Goal: Find specific page/section: Find specific page/section

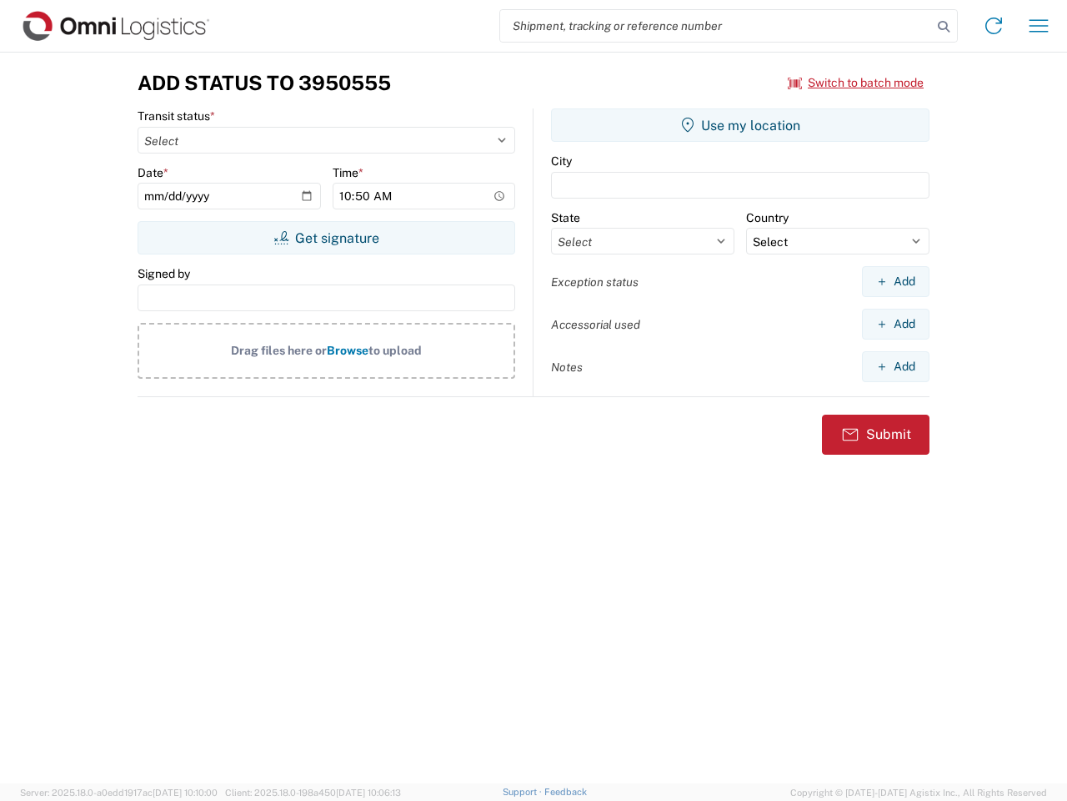
click at [716, 26] on input "search" at bounding box center [716, 26] width 432 height 32
click at [944, 27] on icon at bounding box center [943, 26] width 23 height 23
click at [994, 26] on icon at bounding box center [994, 26] width 27 height 27
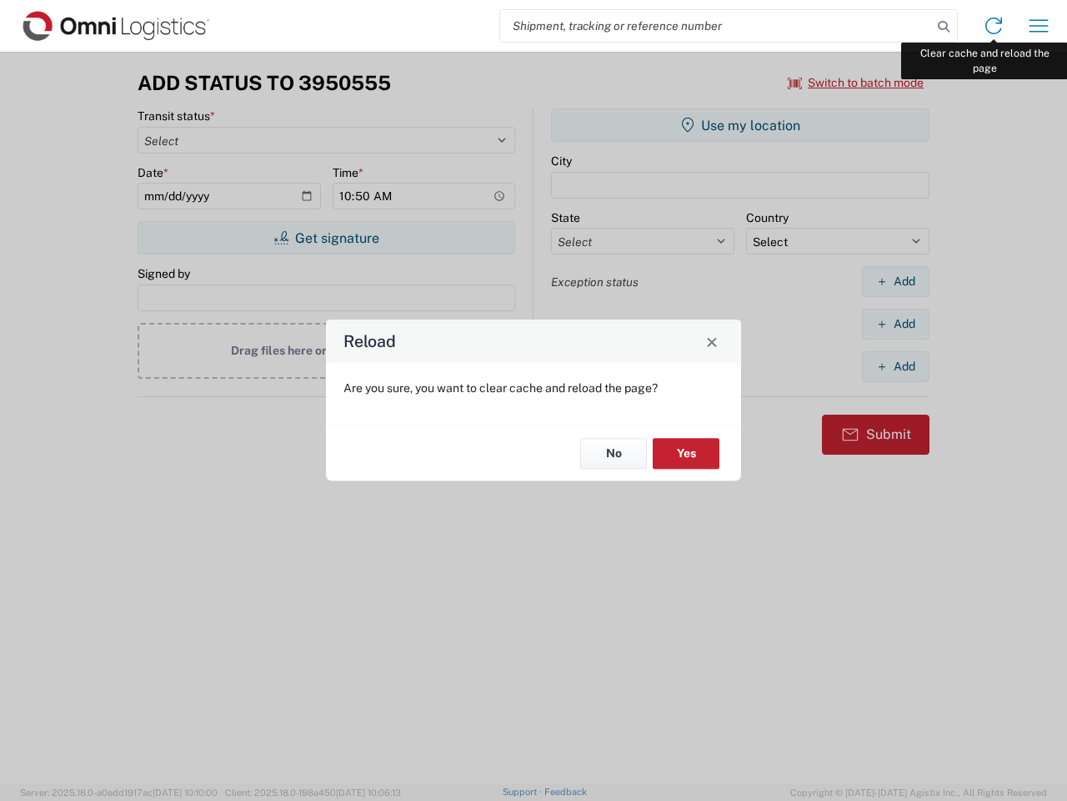
click at [1039, 26] on div "Reload Are you sure, you want to clear cache and reload the page? No Yes" at bounding box center [533, 400] width 1067 height 801
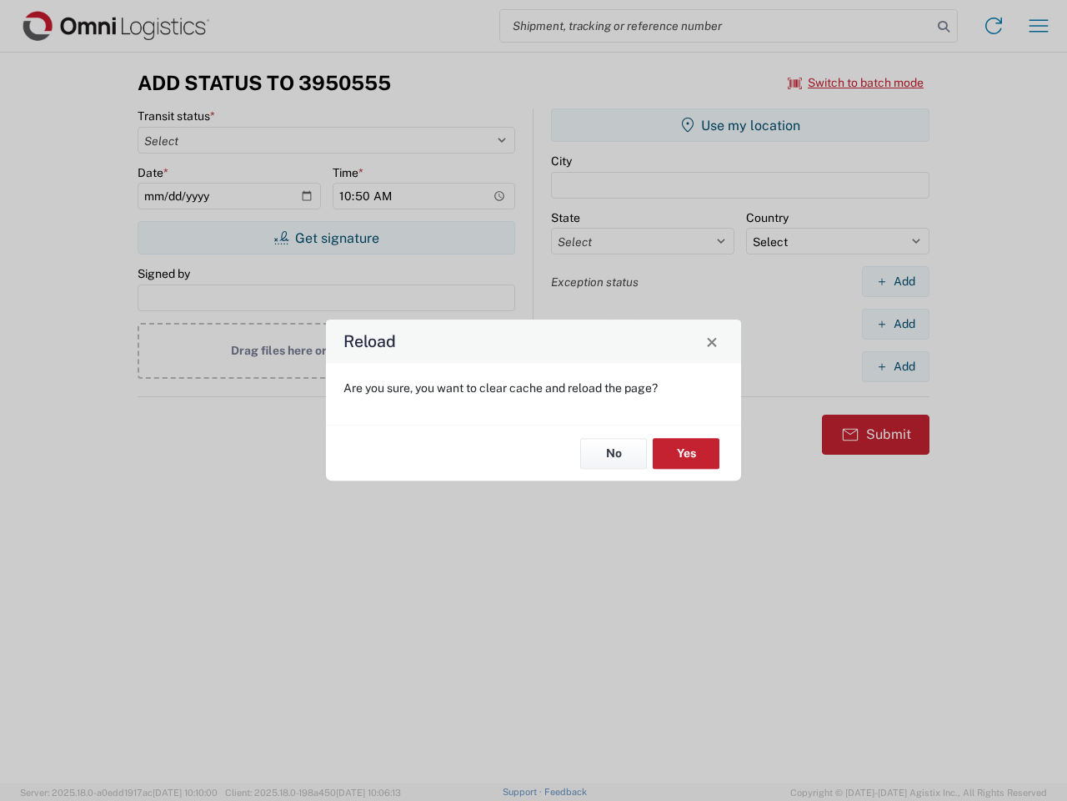
click at [856, 83] on div "Reload Are you sure, you want to clear cache and reload the page? No Yes" at bounding box center [533, 400] width 1067 height 801
click at [326, 238] on div "Reload Are you sure, you want to clear cache and reload the page? No Yes" at bounding box center [533, 400] width 1067 height 801
click at [740, 125] on div "Reload Are you sure, you want to clear cache and reload the page? No Yes" at bounding box center [533, 400] width 1067 height 801
click at [896, 281] on div "Reload Are you sure, you want to clear cache and reload the page? No Yes" at bounding box center [533, 400] width 1067 height 801
click at [896, 324] on div "Reload Are you sure, you want to clear cache and reload the page? No Yes" at bounding box center [533, 400] width 1067 height 801
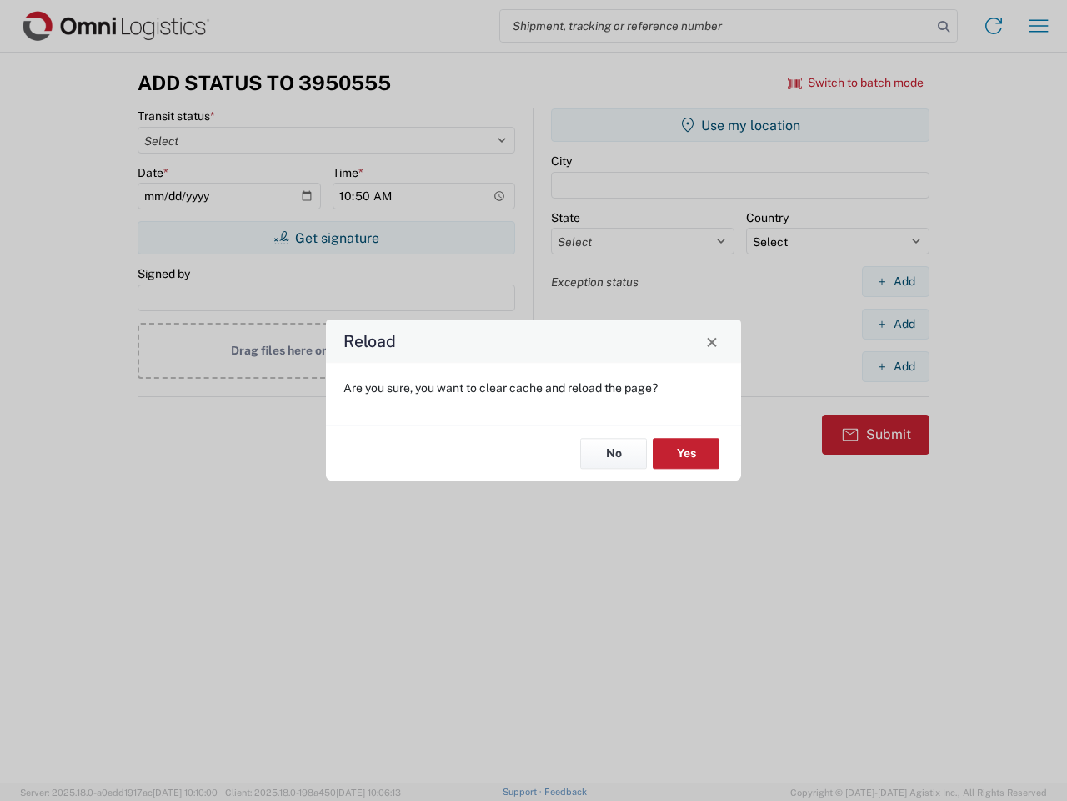
click at [896, 366] on div "Reload Are you sure, you want to clear cache and reload the page? No Yes" at bounding box center [533, 400] width 1067 height 801
